Goal: Task Accomplishment & Management: Use online tool/utility

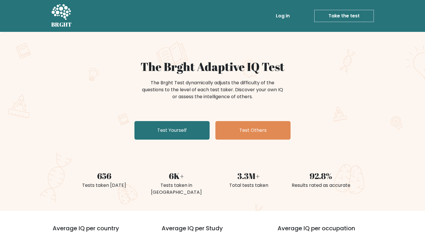
click at [178, 120] on div "The Brght Adaptive IQ Test The Brght Test dynamically adjusts the difficulty of…" at bounding box center [212, 101] width 289 height 82
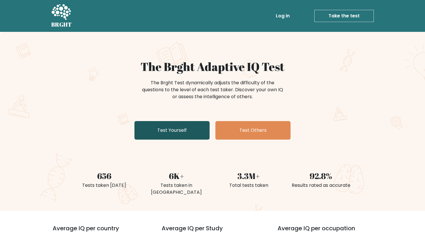
click at [182, 127] on link "Test Yourself" at bounding box center [171, 130] width 75 height 19
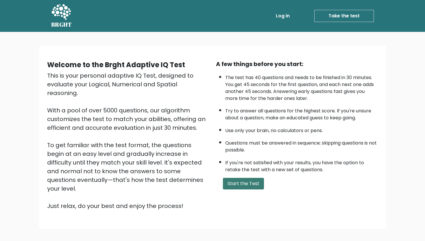
click at [238, 185] on button "Start the Test" at bounding box center [243, 184] width 41 height 12
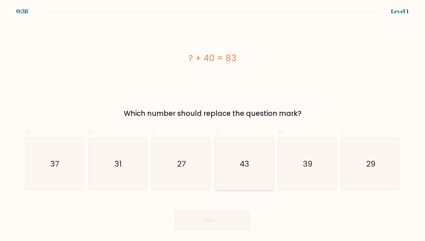
click at [249, 153] on icon "43" at bounding box center [244, 164] width 52 height 52
click at [213, 124] on input "d. 43" at bounding box center [213, 122] width 0 height 4
radio input "true"
click at [223, 217] on button "Next" at bounding box center [212, 220] width 75 height 19
